Goal: Task Accomplishment & Management: Manage account settings

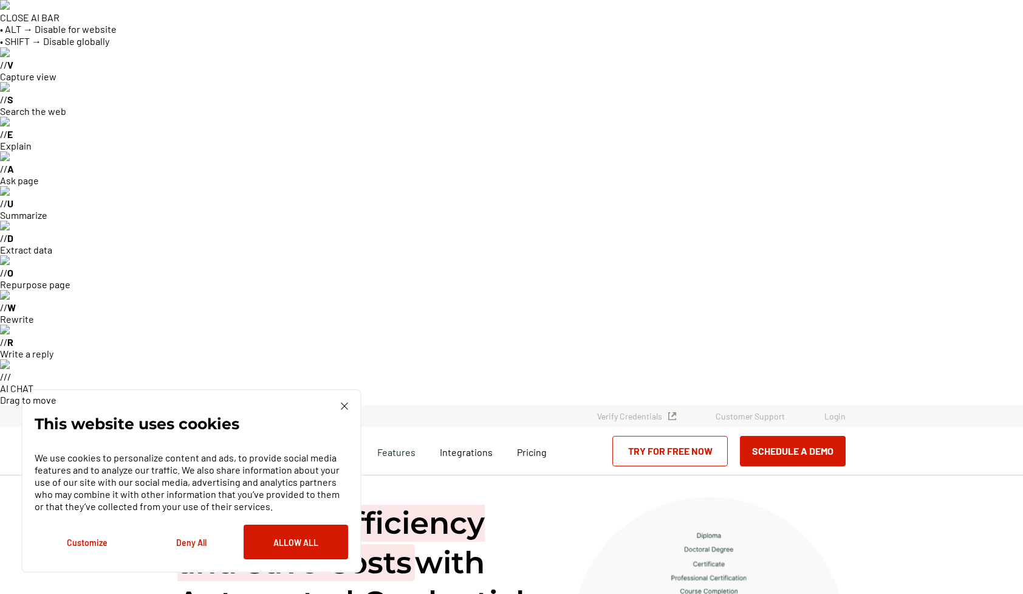
click at [835, 411] on link "Login" at bounding box center [834, 416] width 21 height 10
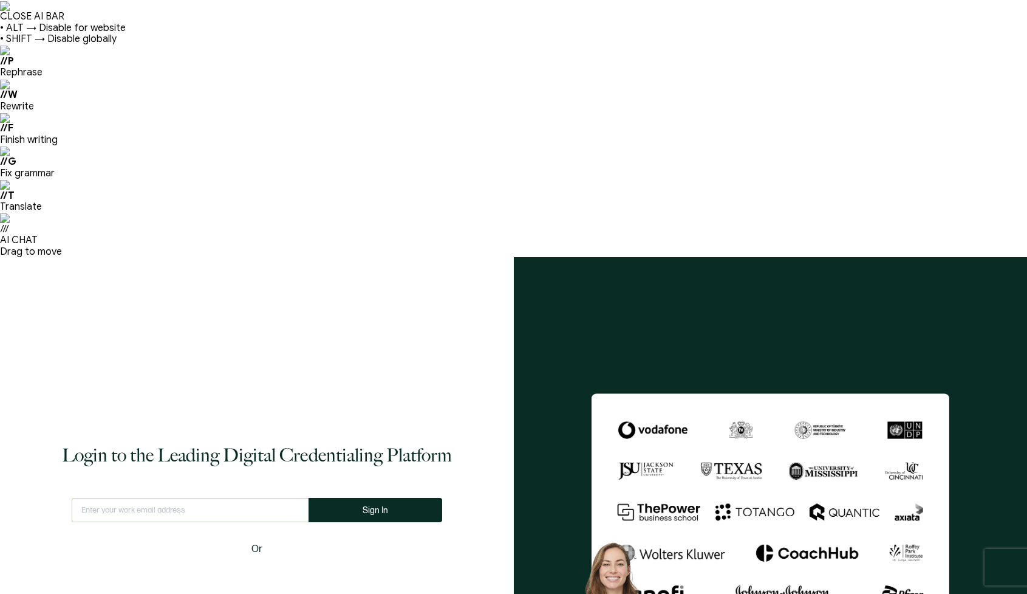
click at [236, 498] on input "text" at bounding box center [190, 510] width 237 height 24
type input "info@vegasimprov.com"
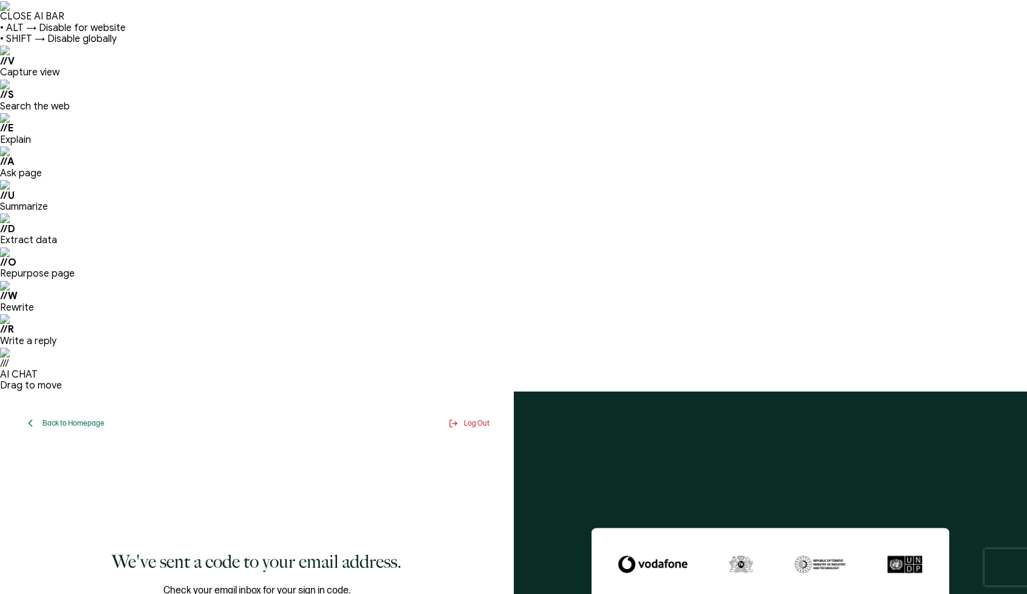
paste input "7"
type input "7"
type input "2"
type input "3"
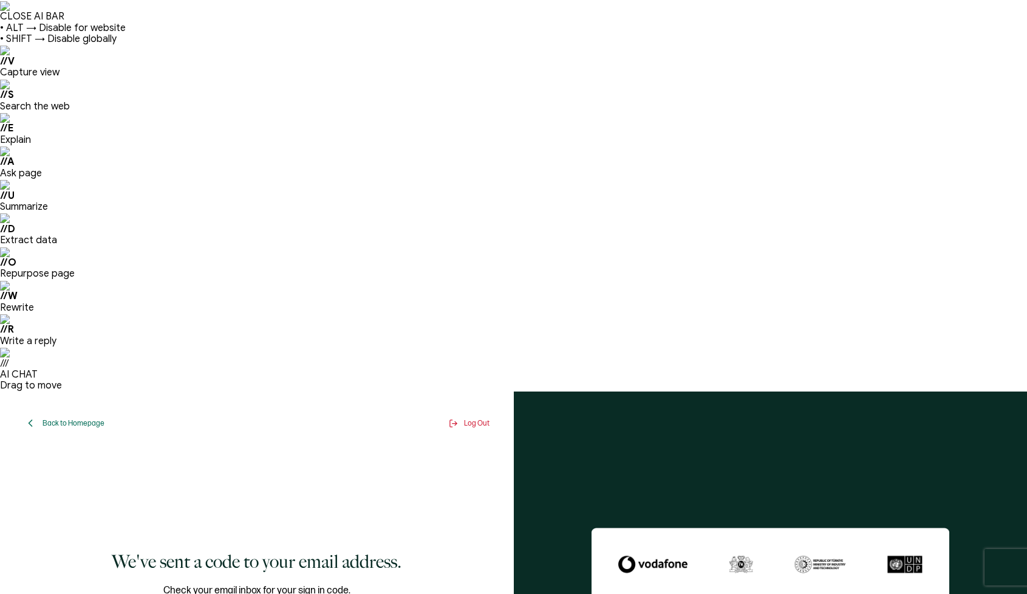
type input "8"
type input "2"
type input "8"
